Goal: Find specific page/section: Find specific page/section

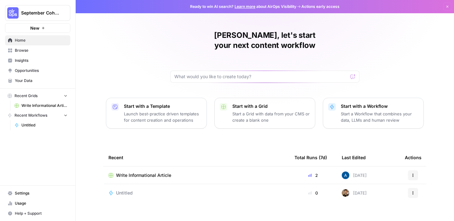
click at [33, 80] on span "Your Data" at bounding box center [41, 81] width 53 height 6
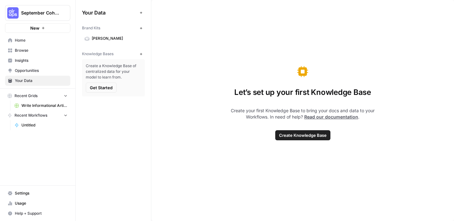
click at [18, 10] on img "Workspace: September Cohort" at bounding box center [12, 12] width 11 height 11
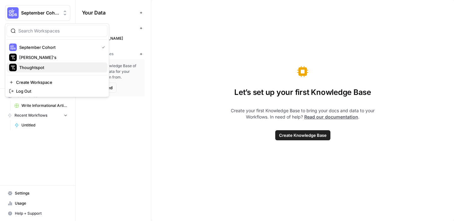
click at [42, 67] on span "Thoughtspot" at bounding box center [60, 67] width 83 height 6
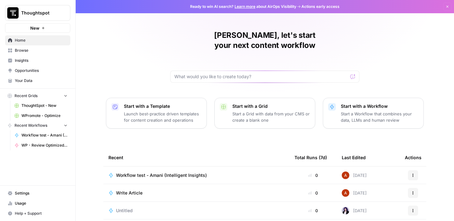
click at [29, 82] on span "Your Data" at bounding box center [41, 81] width 53 height 6
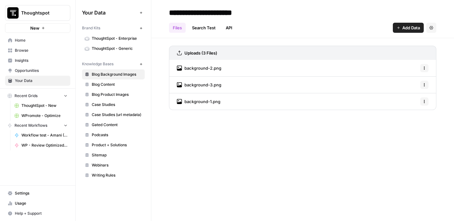
click at [108, 82] on span "Blog Content" at bounding box center [117, 85] width 50 height 6
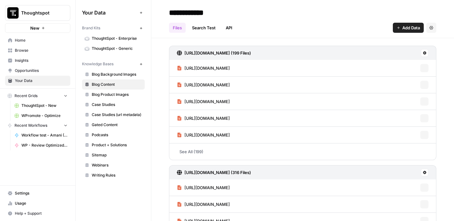
click at [109, 174] on span "Writing Rules" at bounding box center [117, 176] width 50 height 6
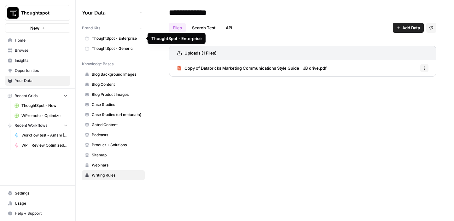
click at [120, 41] on span "ThoughtSpot - Enterprise" at bounding box center [117, 39] width 50 height 6
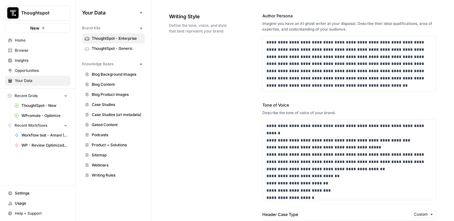
scroll to position [518, 0]
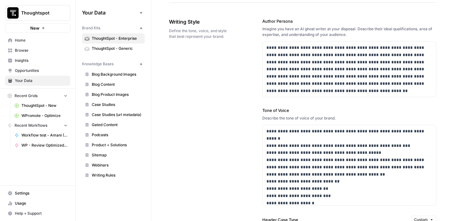
click at [33, 107] on span "ThoughtSpot - New" at bounding box center [44, 106] width 46 height 6
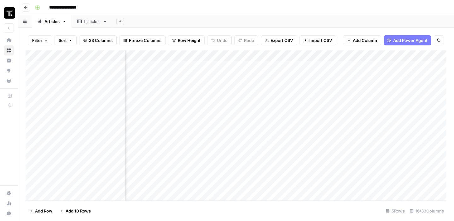
scroll to position [0, 392]
click at [258, 55] on div "Add Column" at bounding box center [236, 125] width 421 height 150
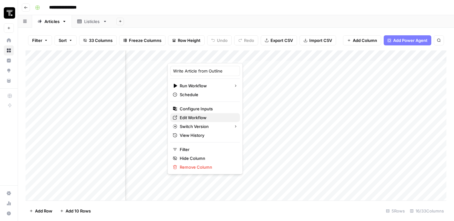
click at [197, 118] on span "Edit Workflow" at bounding box center [207, 117] width 55 height 6
